Goal: Task Accomplishment & Management: Use online tool/utility

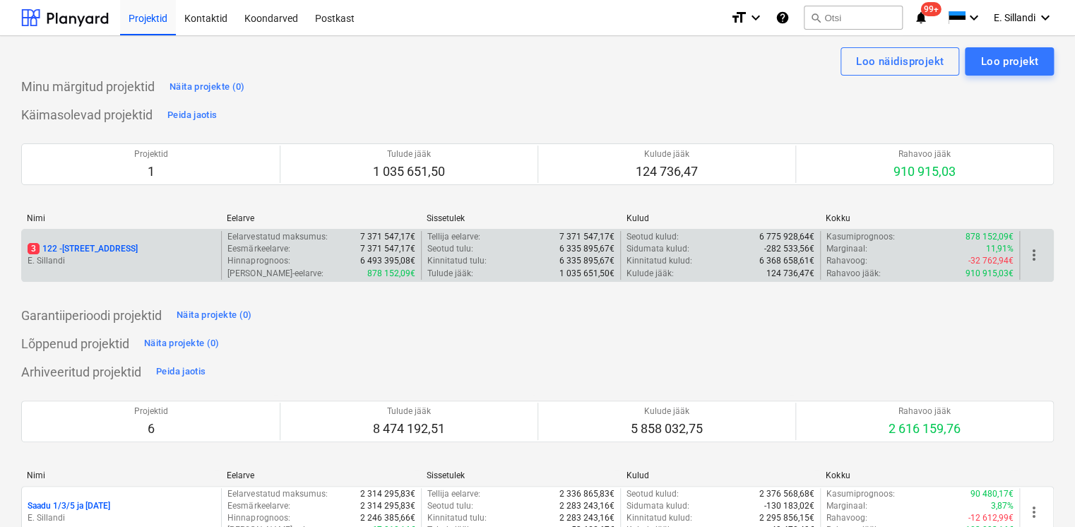
click at [146, 261] on p "E. Sillandi" at bounding box center [122, 261] width 188 height 12
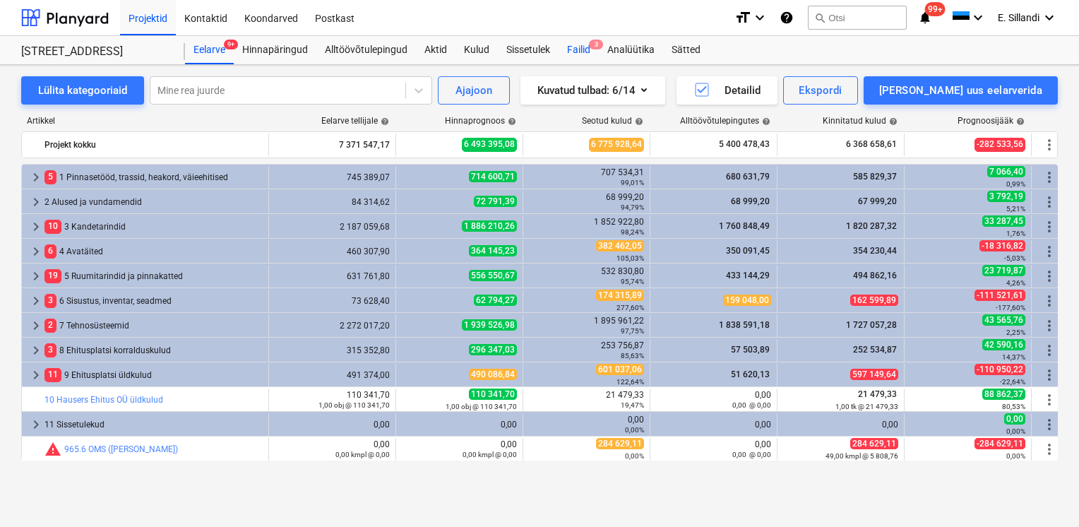
click at [569, 60] on div "Failid 3" at bounding box center [579, 50] width 40 height 28
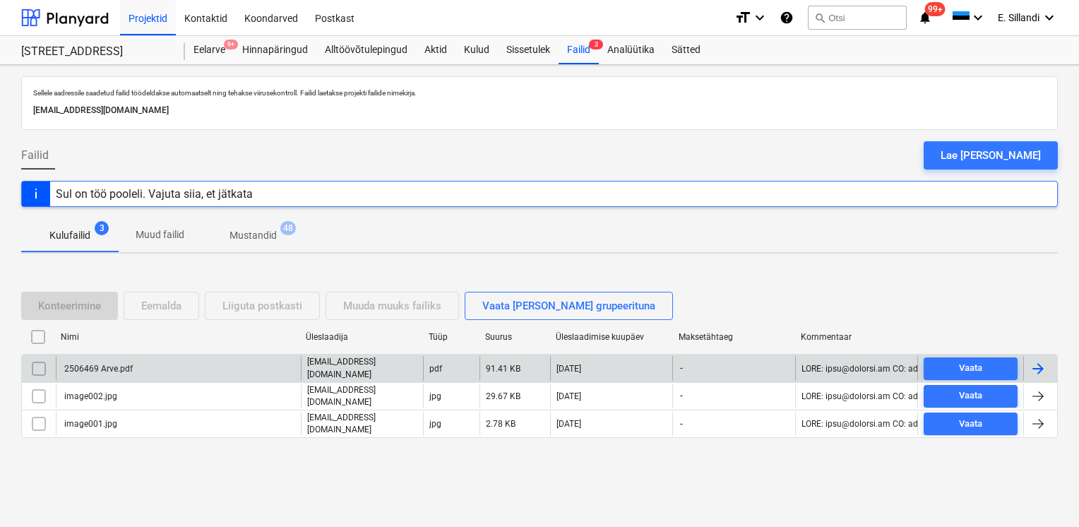
click at [119, 369] on div "2506469 Arve.pdf" at bounding box center [97, 369] width 71 height 10
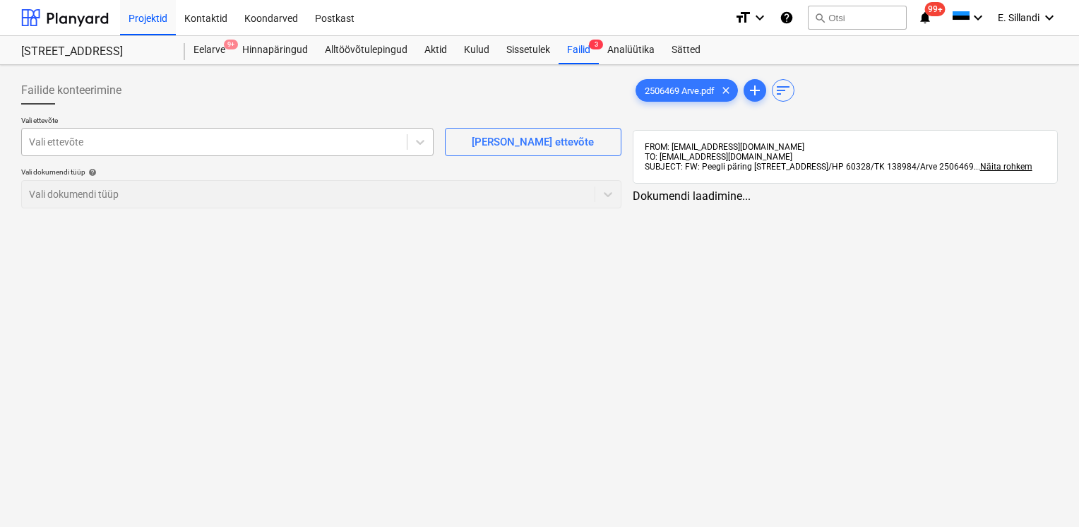
click at [237, 140] on div at bounding box center [214, 142] width 371 height 14
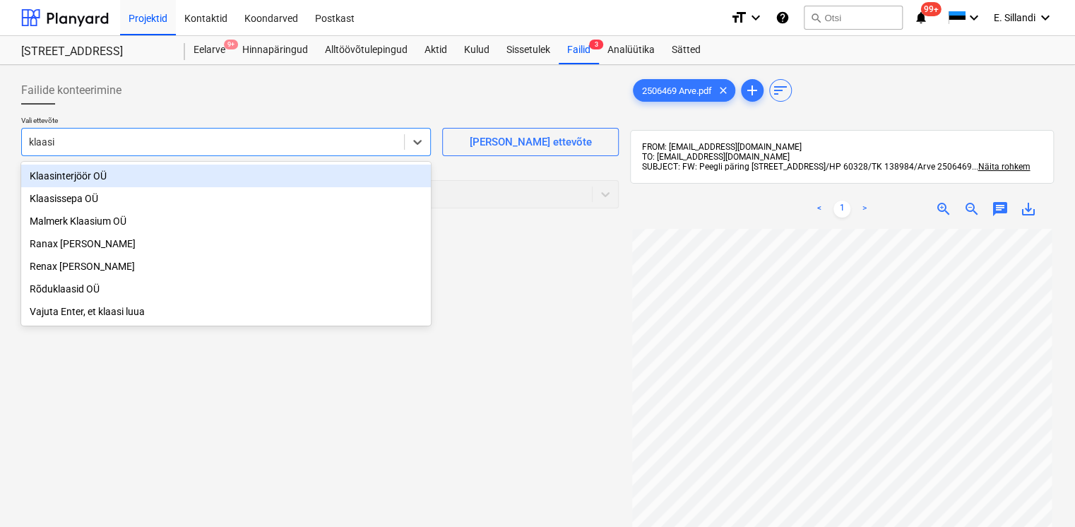
type input "klaasis"
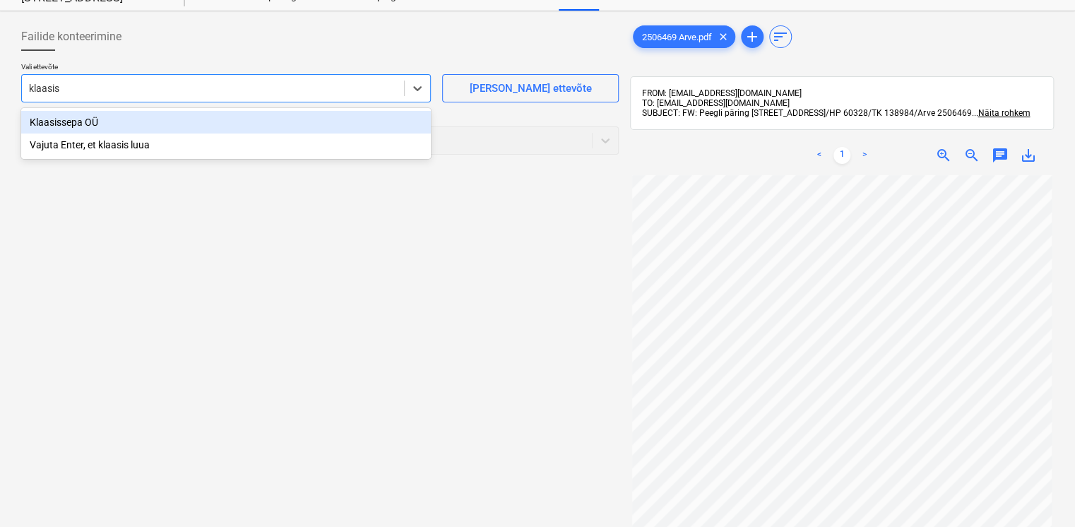
scroll to position [36, 0]
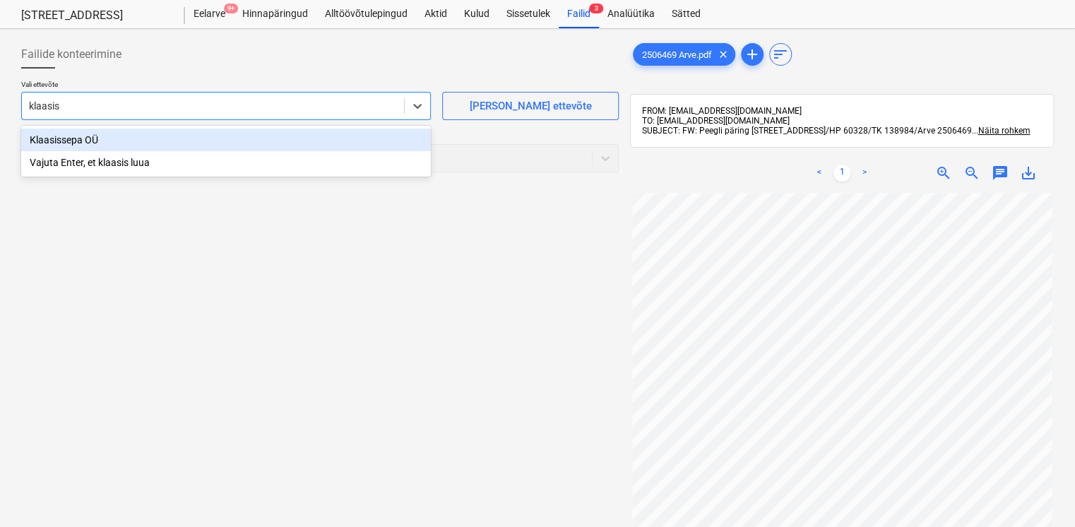
click at [75, 145] on div "Klaasissepa OÜ" at bounding box center [226, 140] width 410 height 23
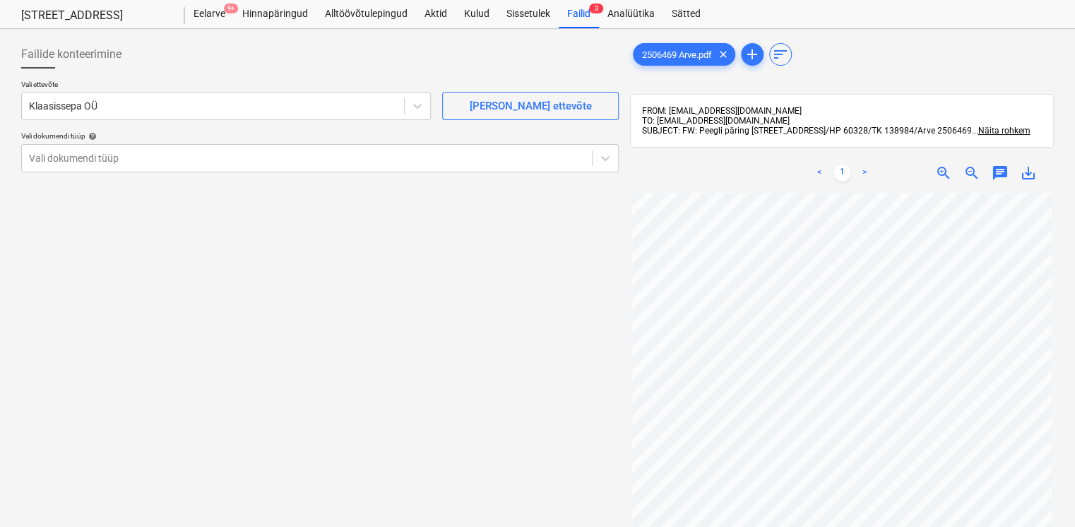
click at [66, 143] on p "Vali dokumendi tüüp help" at bounding box center [319, 137] width 597 height 12
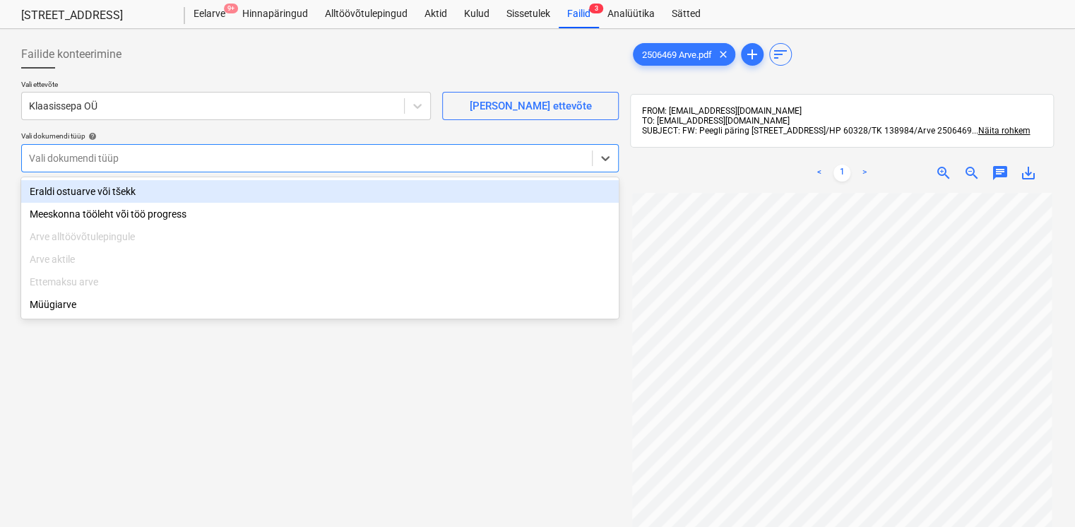
click at [67, 159] on div at bounding box center [307, 158] width 556 height 14
click at [73, 187] on div "Eraldi ostuarve või tšekk" at bounding box center [319, 191] width 597 height 23
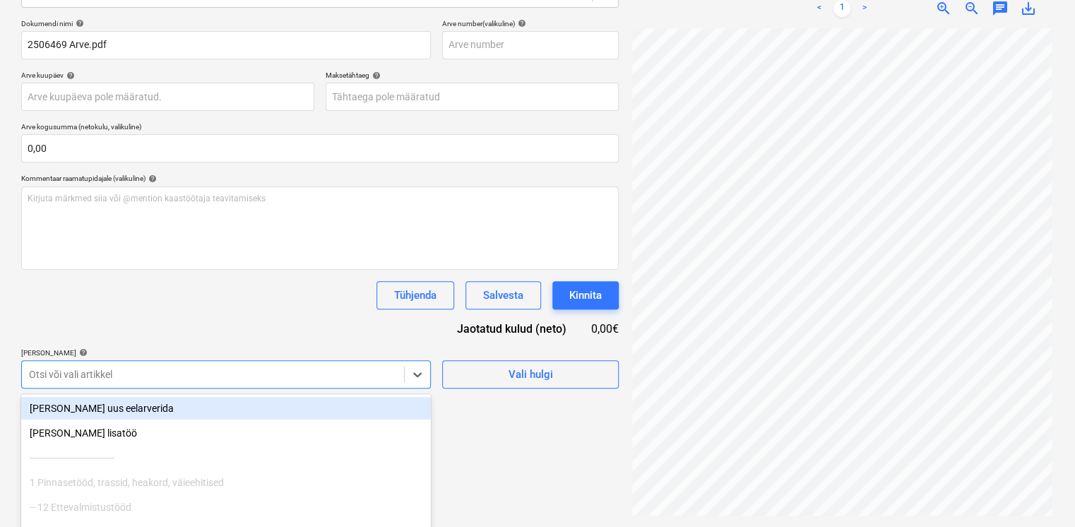
scroll to position [282, 0]
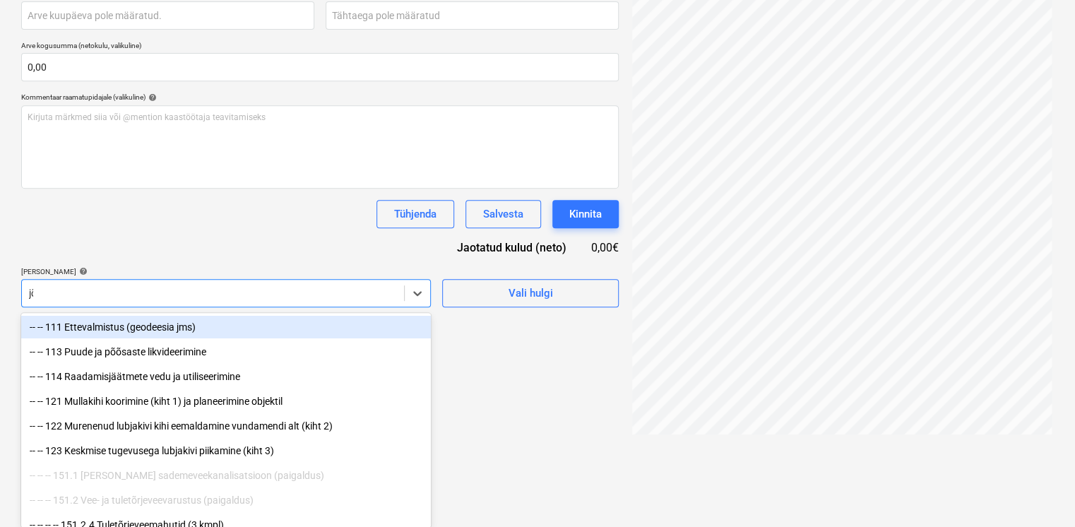
scroll to position [201, 0]
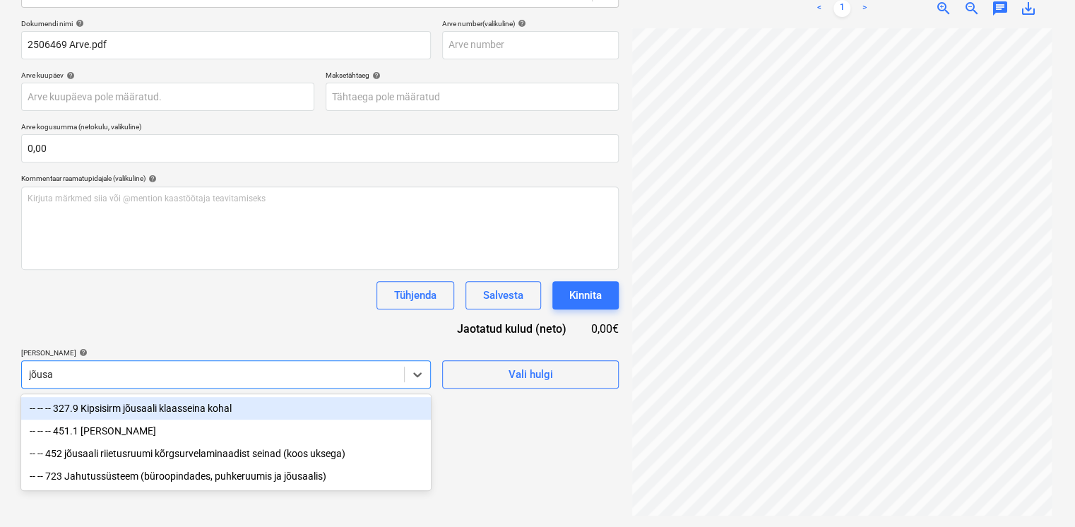
type input "jõusaa"
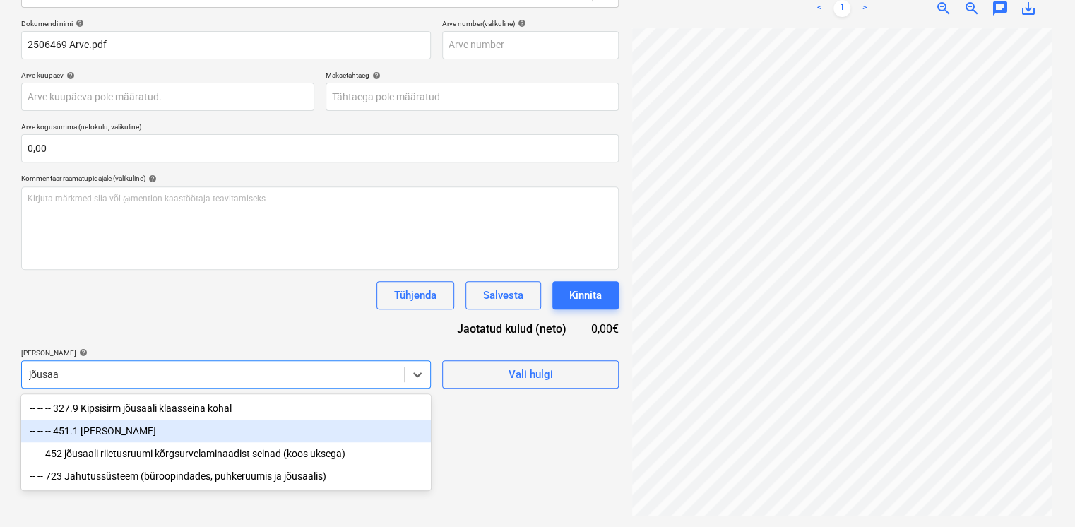
click at [130, 430] on div "-- -- -- 451.1 [PERSON_NAME]" at bounding box center [226, 430] width 410 height 23
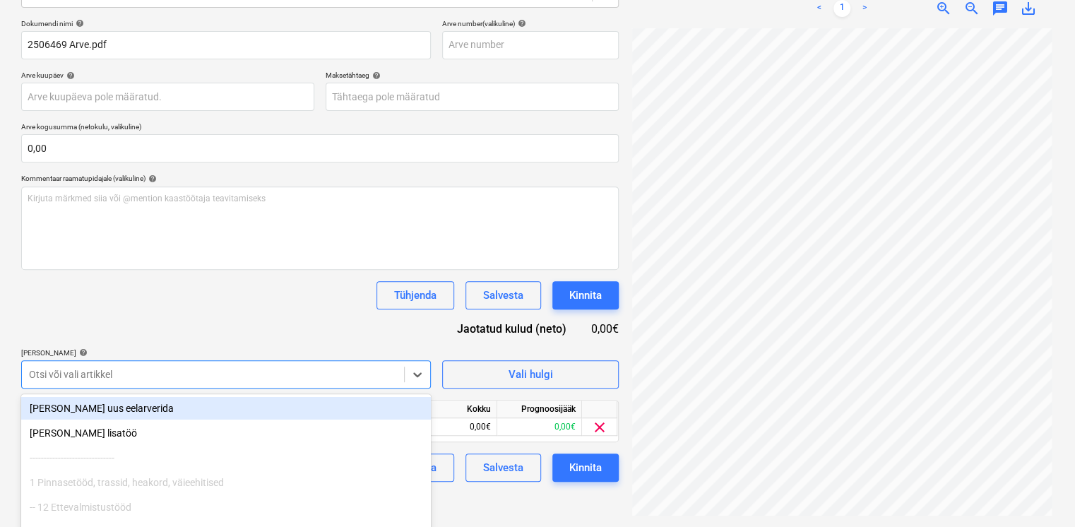
click at [138, 343] on div "Dokumendi nimi help 2506469 Arve.pdf Arve number (valikuline) help Arve kuupäev…" at bounding box center [319, 250] width 597 height 463
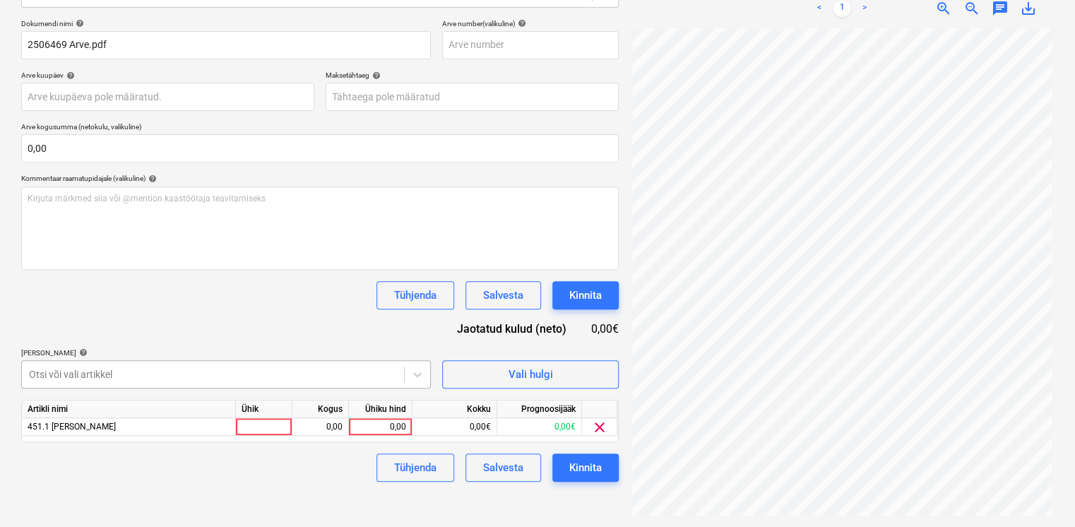
click at [124, 326] on body "Projektid Kontaktid Koondarved Postkast format_size keyboard_arrow_down help se…" at bounding box center [537, 62] width 1075 height 527
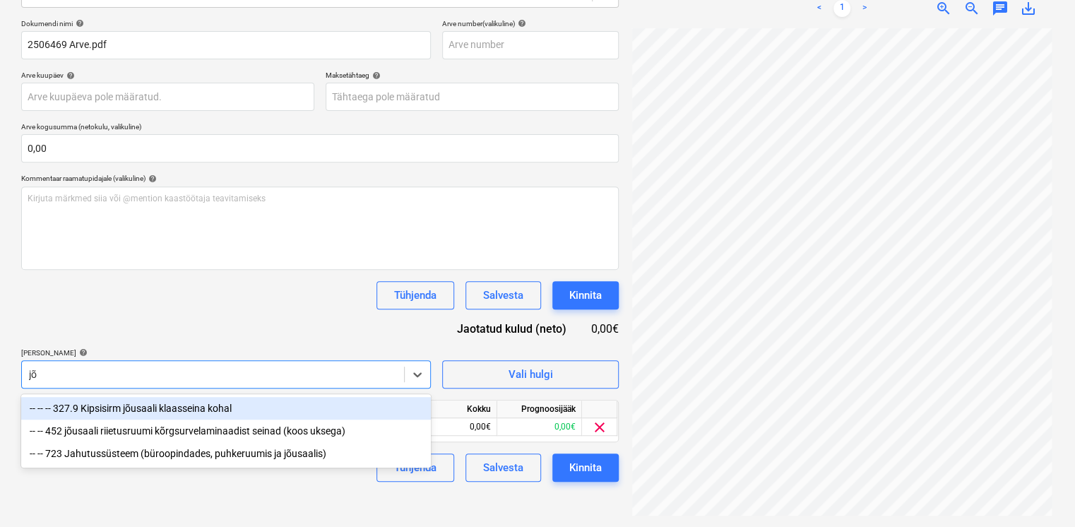
type input "j"
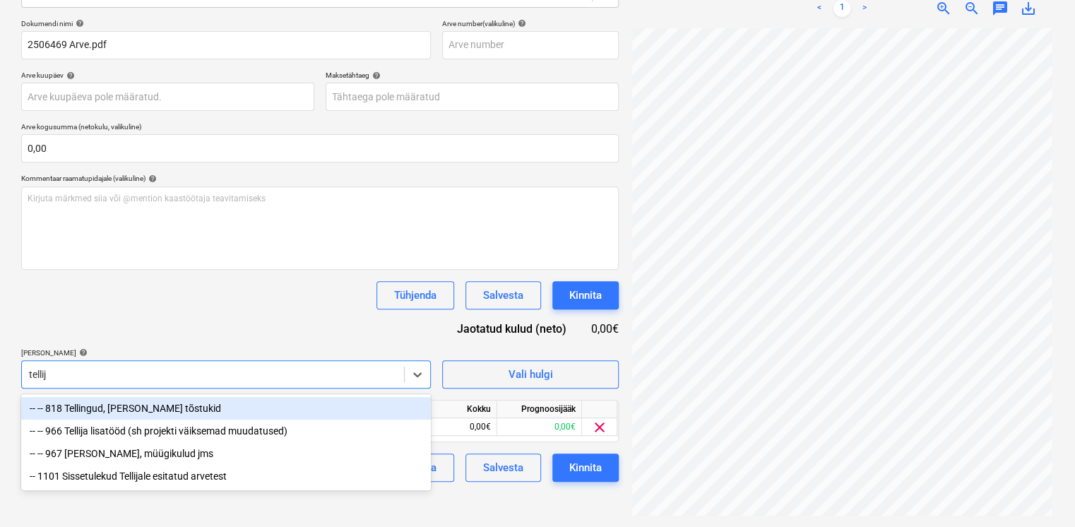
type input "tellija"
click at [128, 412] on div "-- -- 966 Tellija lisatööd (sh projekti väiksemad muudatused)" at bounding box center [226, 408] width 410 height 23
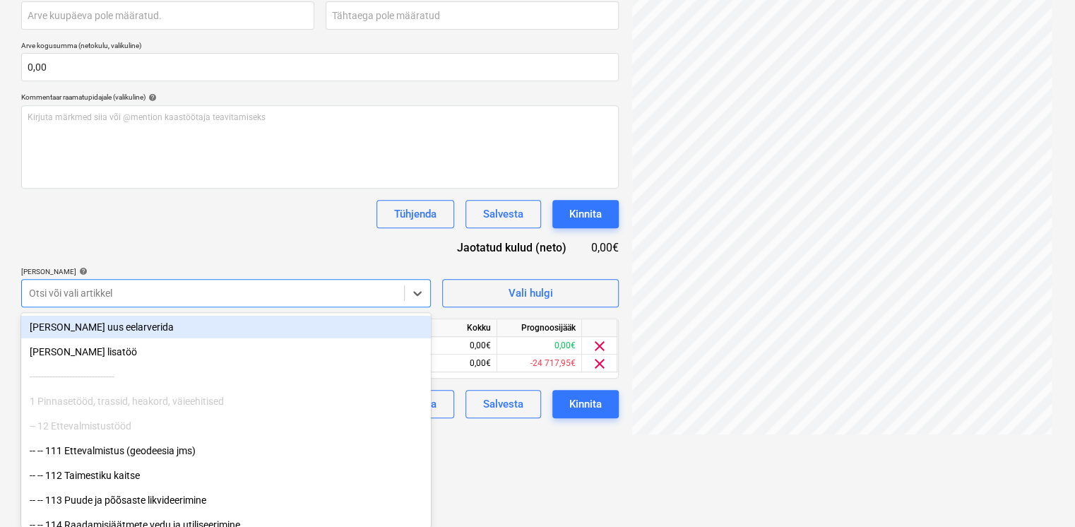
click at [190, 277] on div "Dokumendi nimi help 2506469 Arve.pdf Arve number (valikuline) help Arve kuupäev…" at bounding box center [319, 178] width 597 height 480
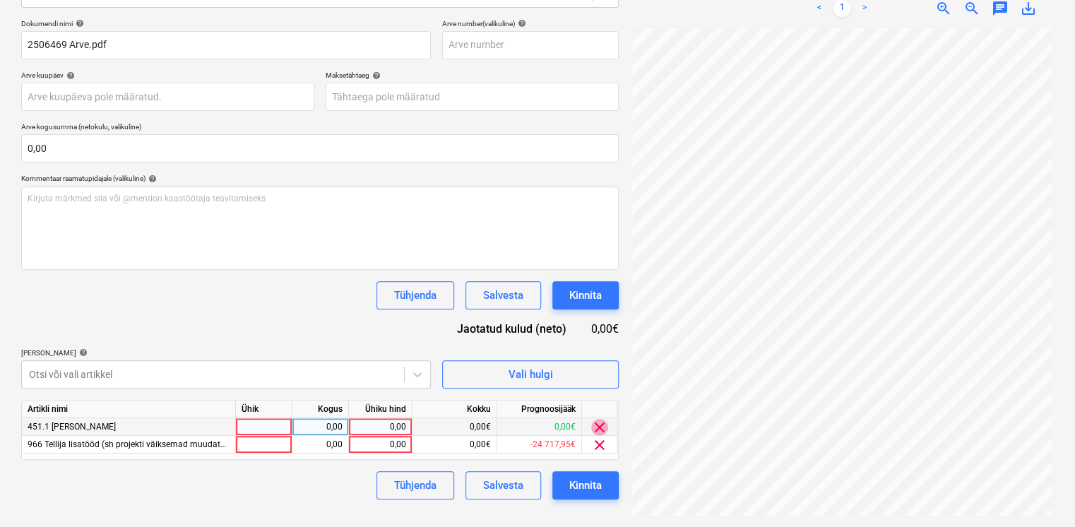
click at [605, 427] on span "clear" at bounding box center [599, 427] width 17 height 17
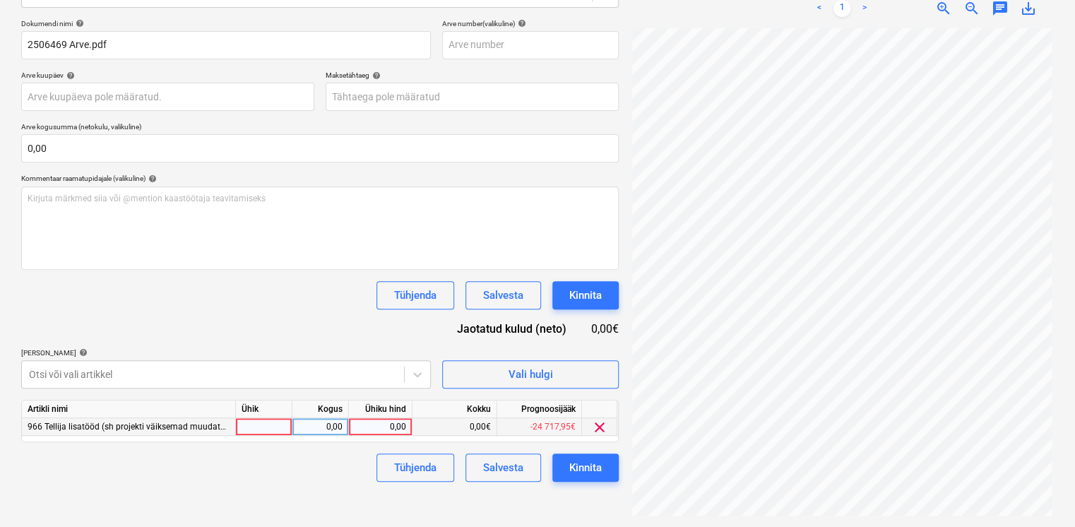
click at [381, 422] on div "0,00" at bounding box center [381, 427] width 52 height 18
type input "329,28"
click at [275, 309] on div "Dokumendi nimi help 2506469 Arve.pdf Arve number (valikuline) help Arve kuupäev…" at bounding box center [319, 250] width 597 height 463
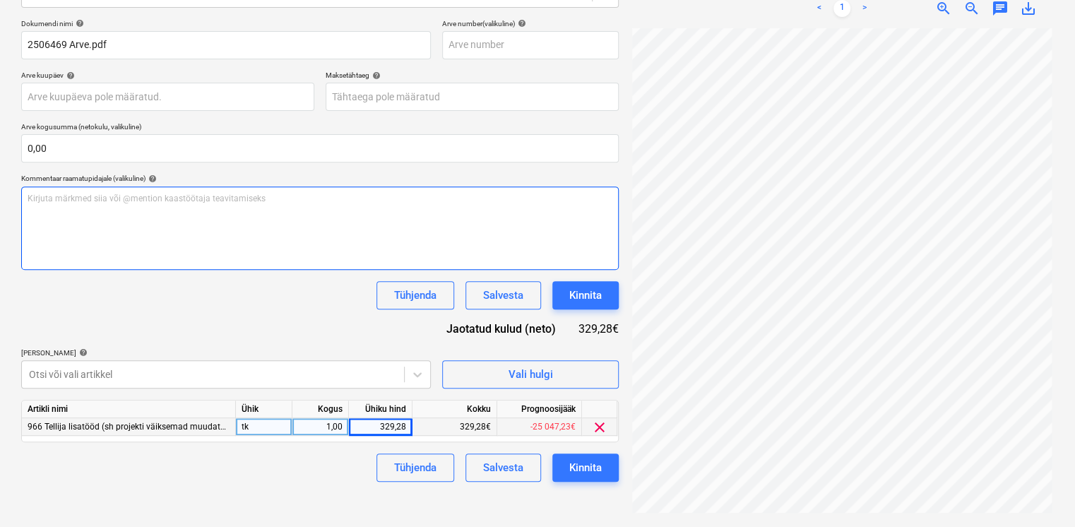
click at [180, 206] on div "Kirjuta märkmed siia või @mention kaastöötaja teavitamiseks ﻿" at bounding box center [319, 227] width 597 height 83
click at [151, 225] on div "Kirjuta märkmed siia või @mention kaastöötaja teavitamiseks ﻿" at bounding box center [319, 227] width 597 height 83
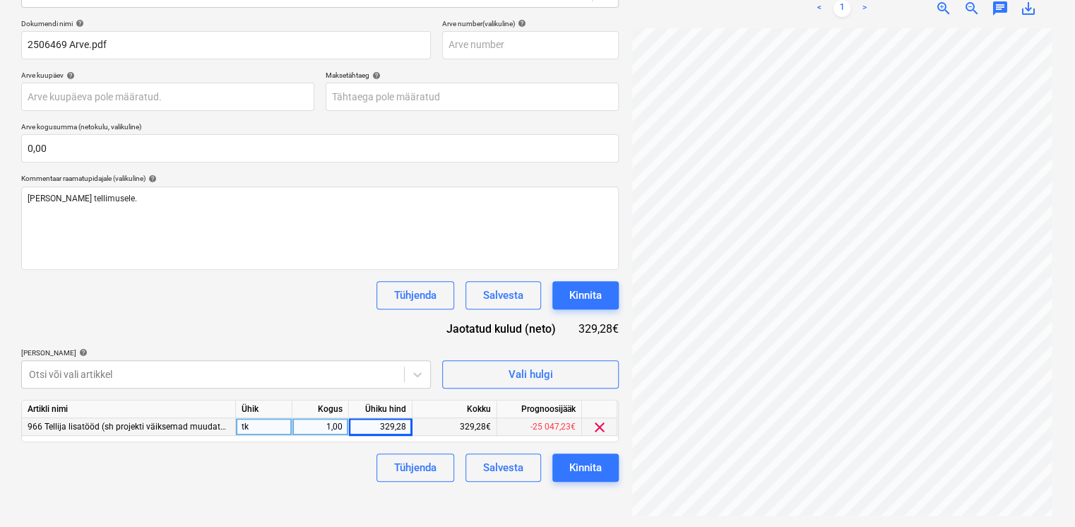
click at [217, 327] on div "Dokumendi nimi help 2506469 Arve.pdf Arve number (valikuline) help Arve kuupäev…" at bounding box center [319, 250] width 597 height 463
click at [585, 296] on div "Kinnita" at bounding box center [585, 295] width 32 height 18
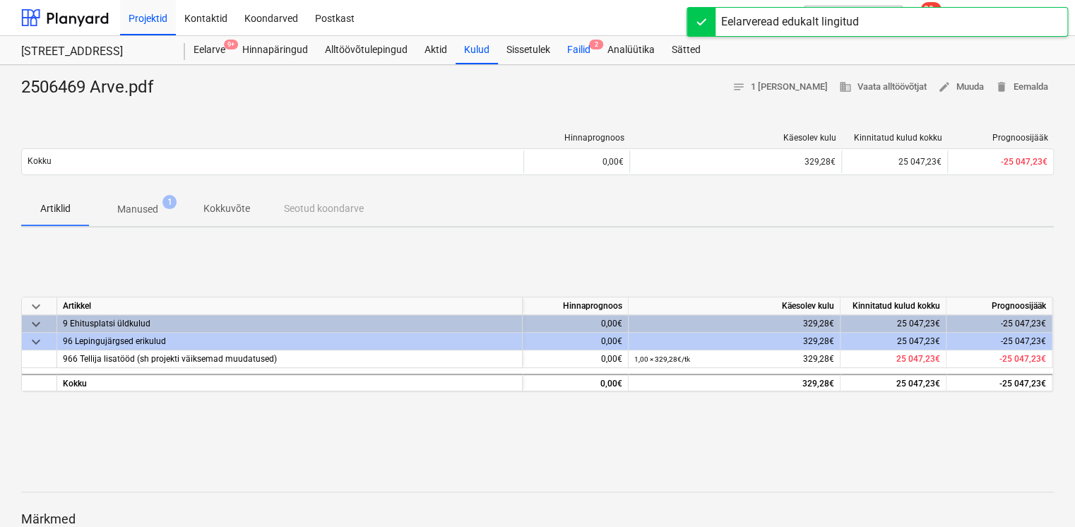
click at [588, 54] on div "Failid 2" at bounding box center [579, 50] width 40 height 28
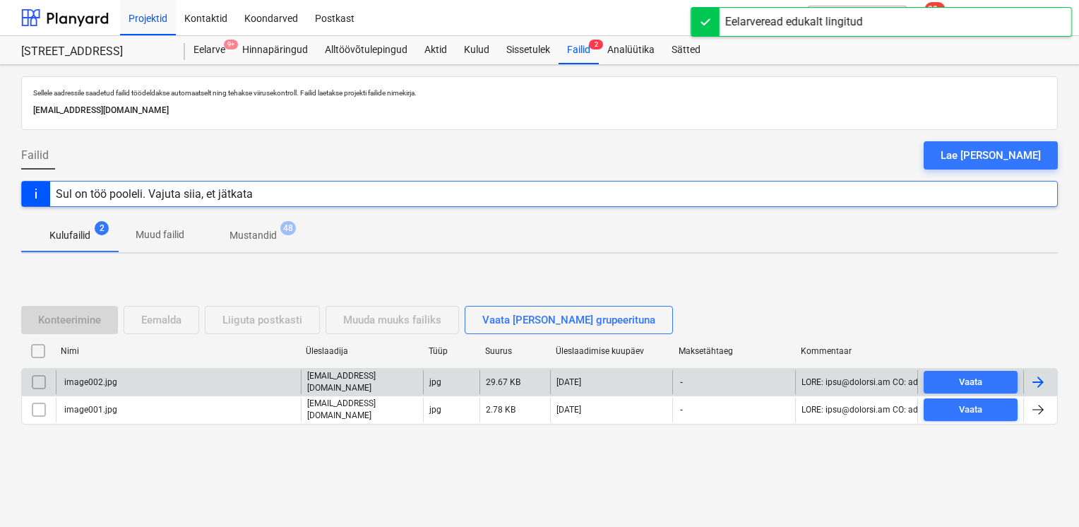
click at [35, 381] on input "checkbox" at bounding box center [39, 382] width 23 height 23
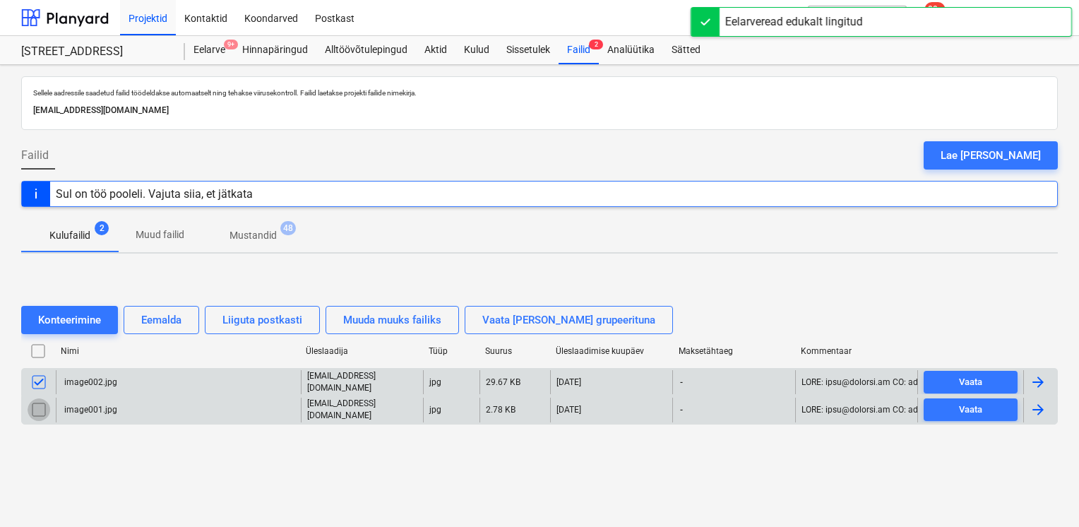
click at [37, 407] on input "checkbox" at bounding box center [39, 409] width 23 height 23
click at [156, 326] on div "Eemalda" at bounding box center [161, 320] width 40 height 18
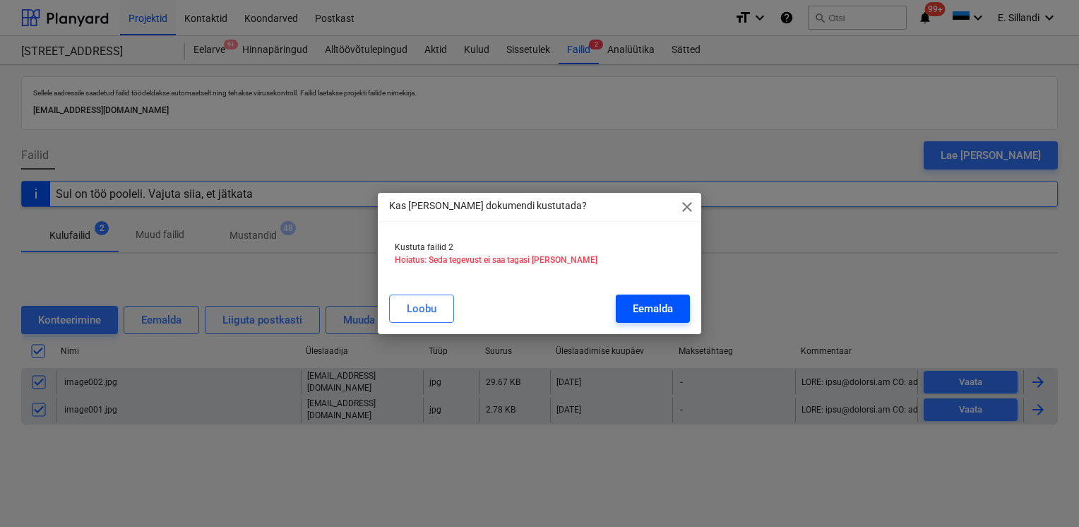
click at [633, 314] on button "Eemalda" at bounding box center [653, 308] width 74 height 28
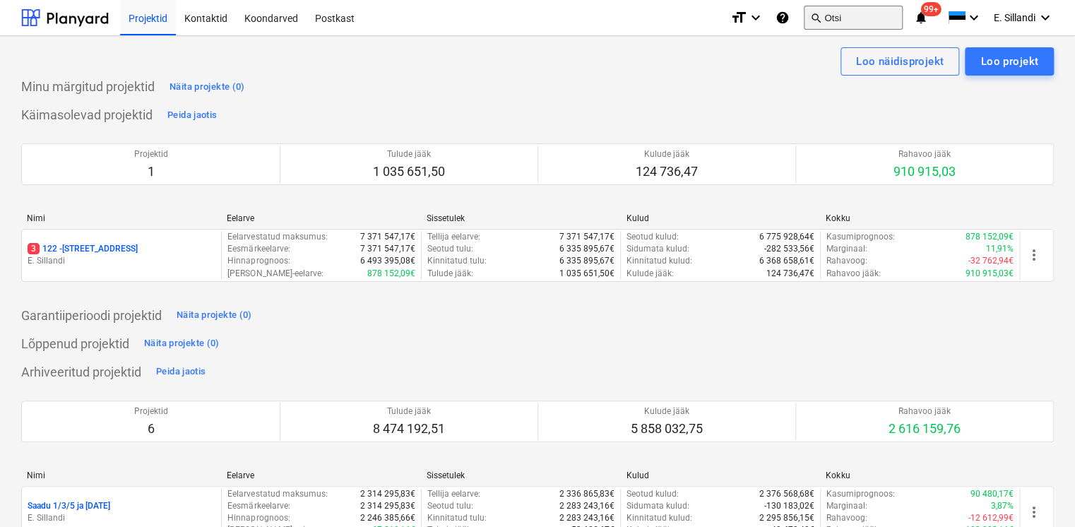
click at [862, 23] on button "search Otsi" at bounding box center [853, 18] width 99 height 24
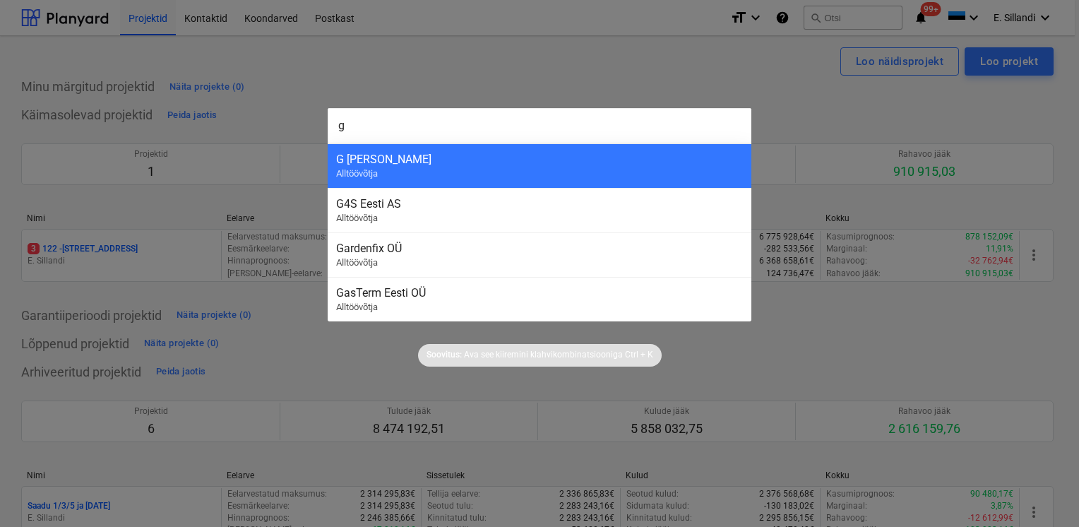
type input "g"
click at [454, 162] on div "G Kolizejs SIA" at bounding box center [539, 159] width 407 height 13
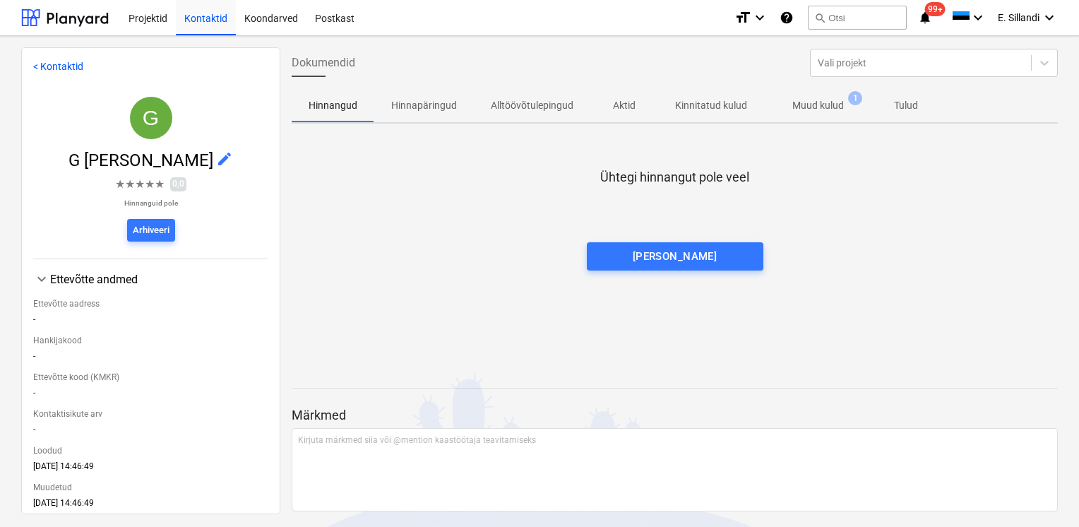
click at [809, 112] on p "Muud kulud" at bounding box center [818, 105] width 52 height 15
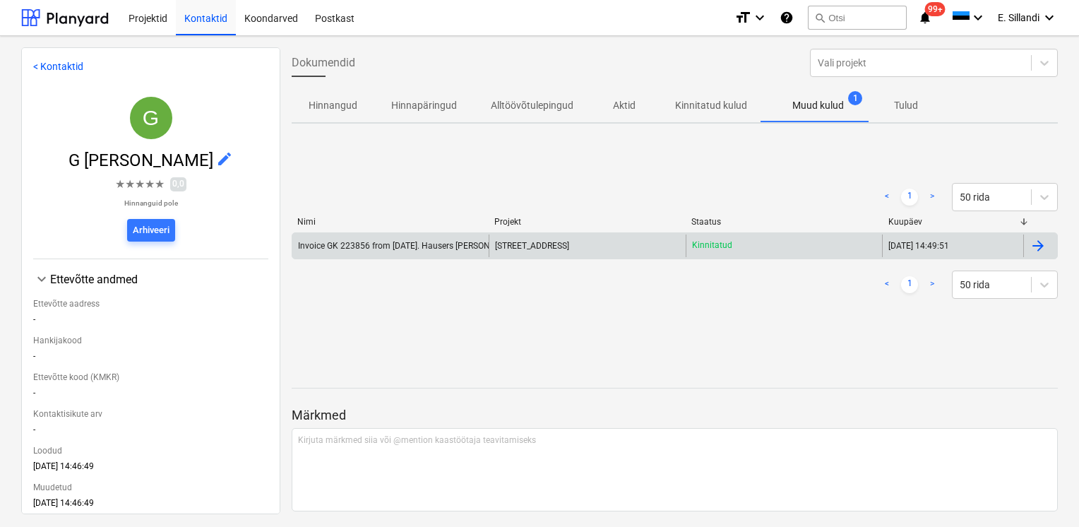
click at [419, 246] on div "Invoice GK 223856 from 07.08.2025. Hausers Ehitus OU and G KOLIZEJS SIA.pdf" at bounding box center [476, 246] width 356 height 10
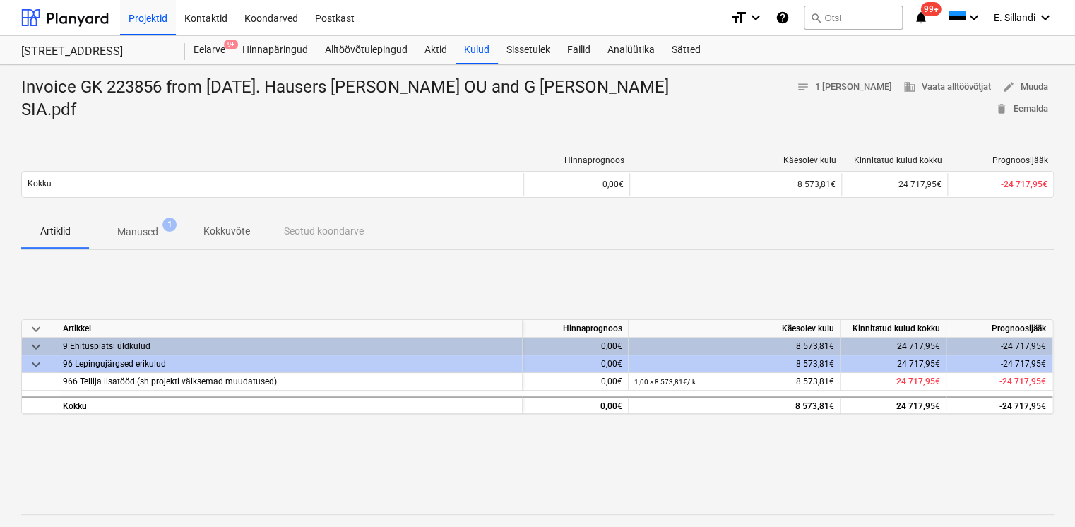
click at [147, 225] on p "Manused" at bounding box center [137, 232] width 41 height 15
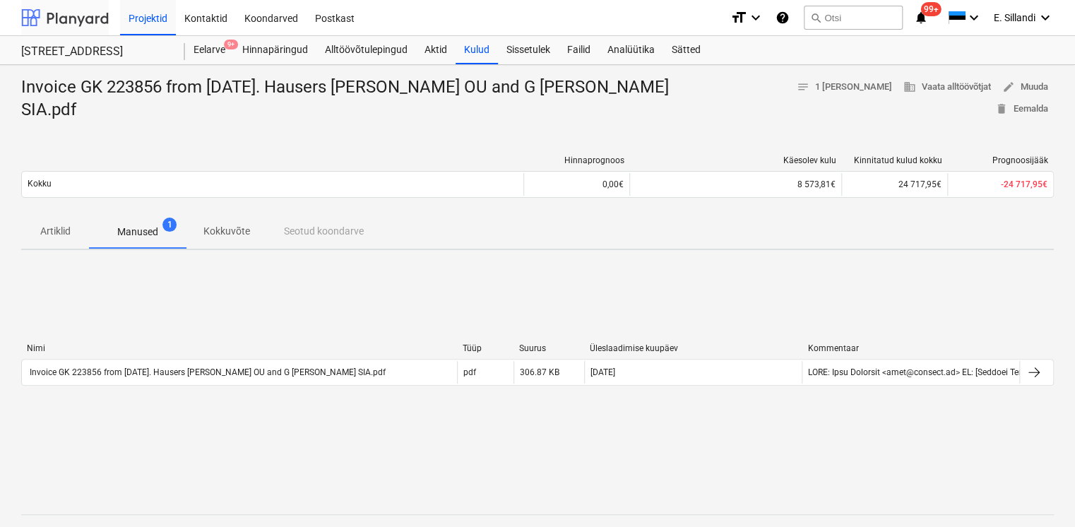
click at [76, 18] on div at bounding box center [65, 17] width 88 height 35
